Goal: Register for event/course

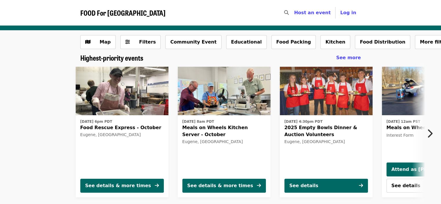
click at [429, 131] on icon "chevron-right icon" at bounding box center [430, 133] width 6 height 11
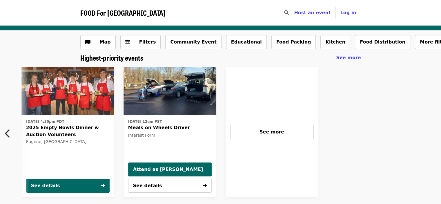
scroll to position [0, 260]
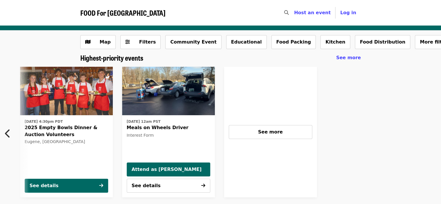
click at [7, 131] on icon "chevron-left icon" at bounding box center [8, 133] width 6 height 11
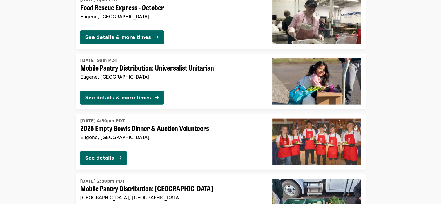
scroll to position [1398, 0]
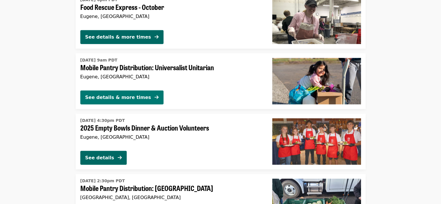
click at [132, 94] on div "See details & more times" at bounding box center [118, 97] width 66 height 7
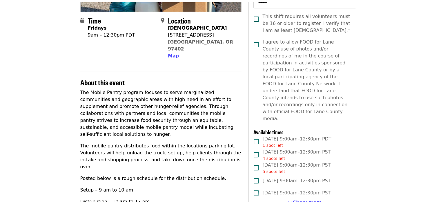
scroll to position [121, 0]
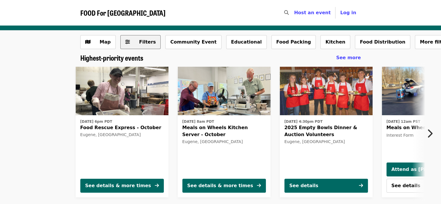
click at [139, 41] on span "Filters" at bounding box center [147, 42] width 17 height 6
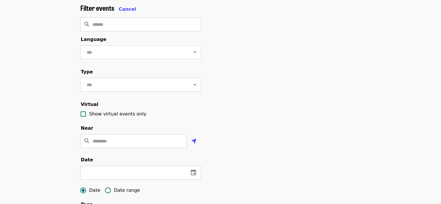
scroll to position [83, 0]
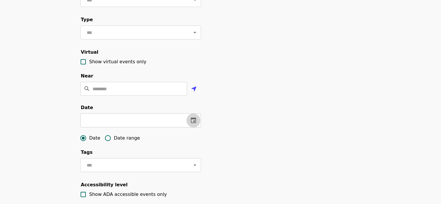
click at [192, 124] on icon "change date" at bounding box center [193, 120] width 7 height 7
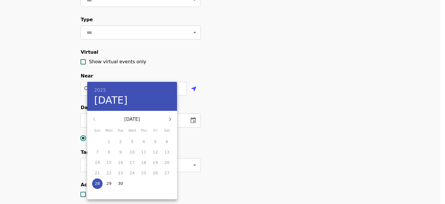
click at [170, 118] on icon "button" at bounding box center [170, 118] width 2 height 3
click at [155, 140] on p "3" at bounding box center [155, 142] width 3 height 6
type input "**********"
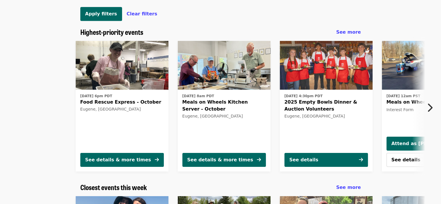
scroll to position [306, 0]
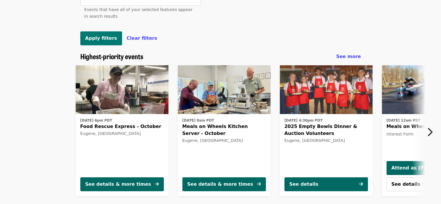
click at [108, 41] on span "Apply filters" at bounding box center [101, 38] width 32 height 6
